Goal: Task Accomplishment & Management: Use online tool/utility

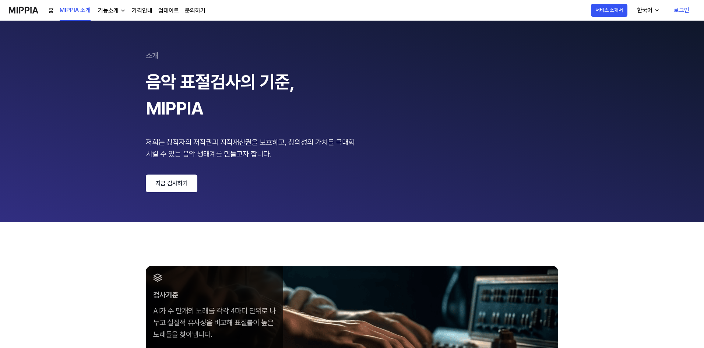
click at [54, 11] on div "홈 MIPPIA 소개 기능소개 가격안내 업데이트 문의하기" at bounding box center [127, 10] width 157 height 20
click at [49, 13] on link "홈" at bounding box center [51, 10] width 5 height 9
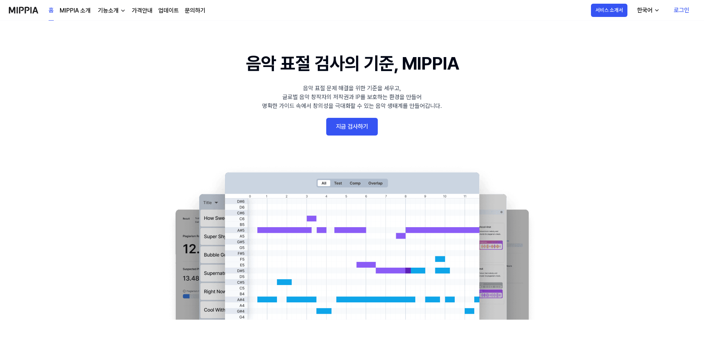
click at [74, 11] on link "MIPPIA 소개" at bounding box center [75, 10] width 31 height 9
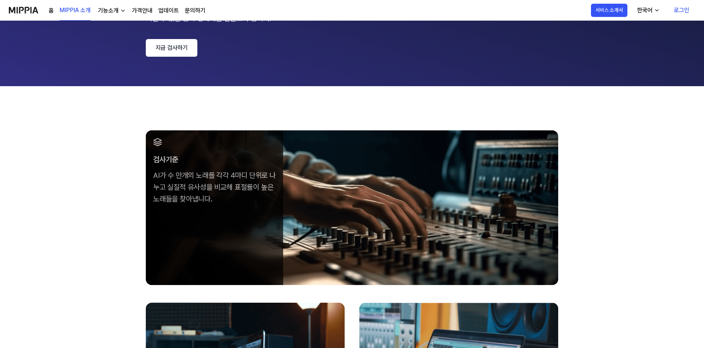
scroll to position [74, 0]
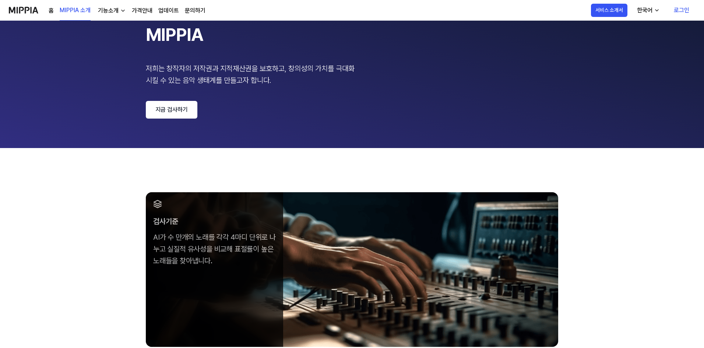
click at [171, 107] on link "지금 검사하기" at bounding box center [172, 110] width 52 height 18
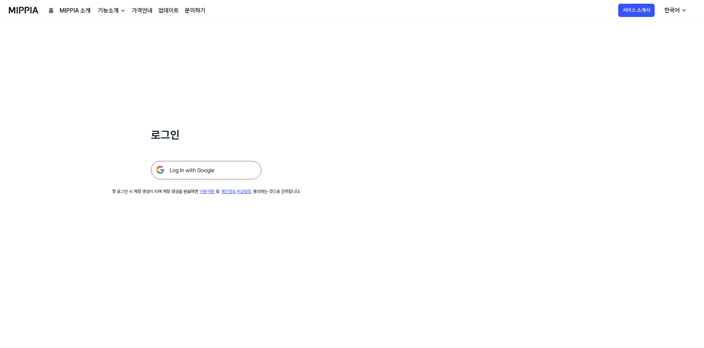
click at [208, 172] on img at bounding box center [206, 170] width 110 height 18
